Goal: Task Accomplishment & Management: Manage account settings

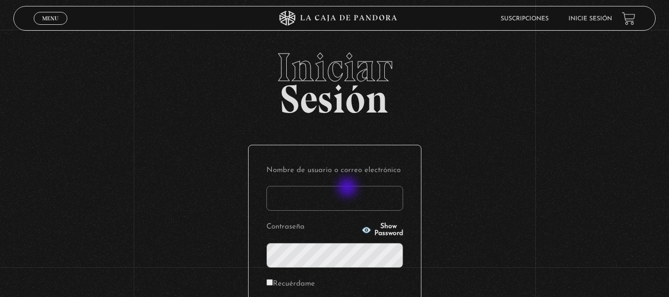
click at [326, 198] on input "Nombre de usuario o correo electrónico" at bounding box center [335, 198] width 137 height 25
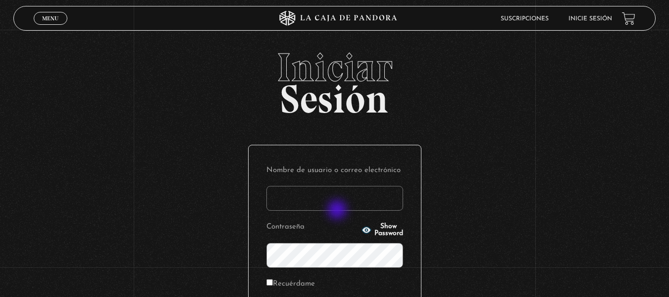
type input "[EMAIL_ADDRESS][DOMAIN_NAME]"
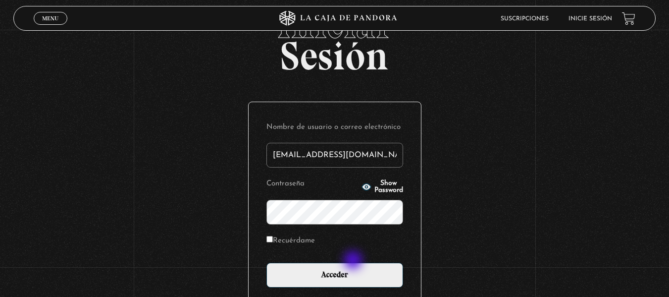
scroll to position [99, 0]
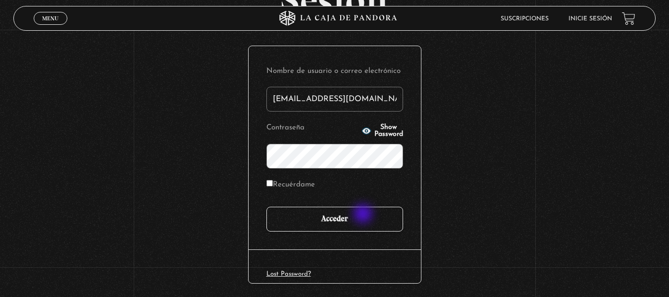
click at [364, 214] on input "Acceder" at bounding box center [335, 219] width 137 height 25
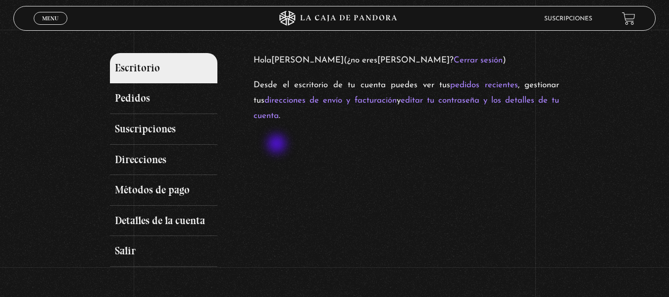
scroll to position [99, 0]
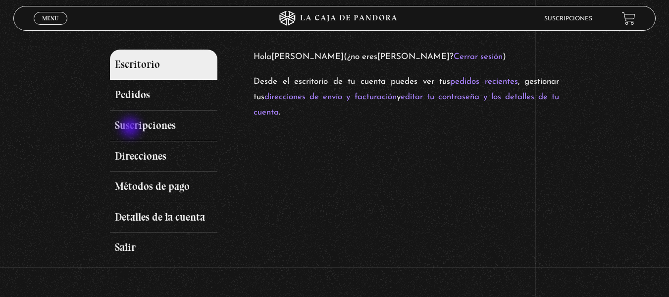
click at [131, 128] on link "Suscripciones" at bounding box center [164, 125] width 108 height 31
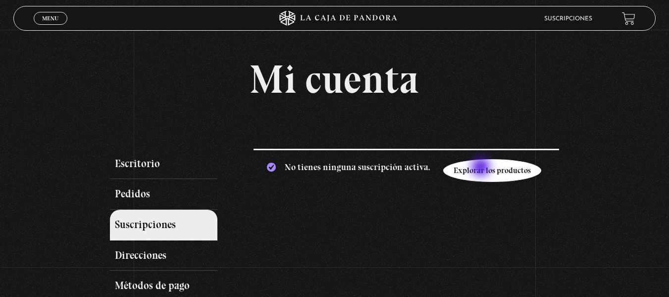
click at [482, 168] on link "Explorar los productos" at bounding box center [492, 170] width 98 height 23
